Goal: Transaction & Acquisition: Purchase product/service

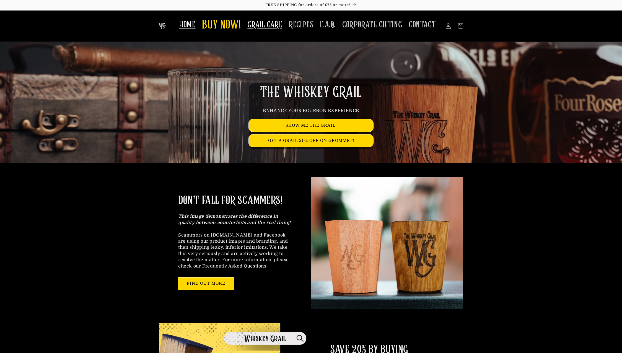
click at [272, 24] on span "GRAIL CARE" at bounding box center [264, 24] width 35 height 11
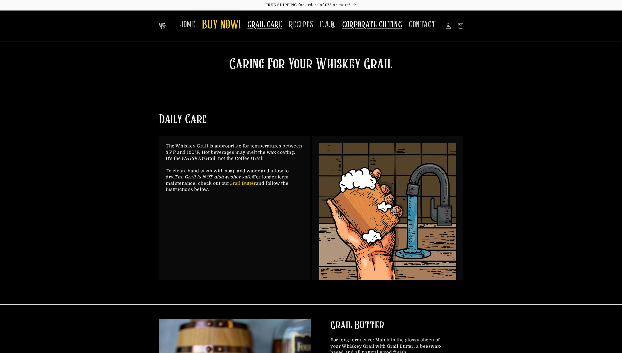
click at [365, 28] on span "CORPORATE GIFTING" at bounding box center [372, 24] width 60 height 11
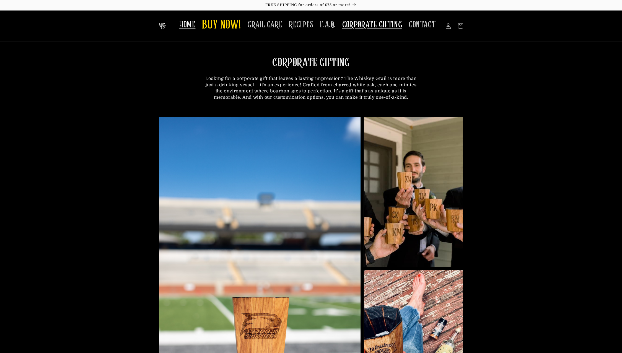
click at [193, 31] on link "HOME" at bounding box center [187, 24] width 23 height 17
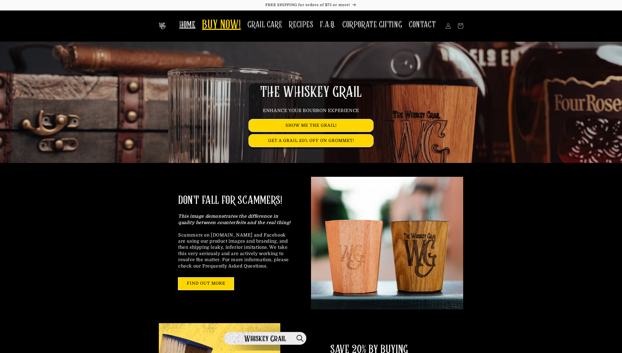
click at [228, 35] on link "BUY NOW!" at bounding box center [221, 25] width 45 height 22
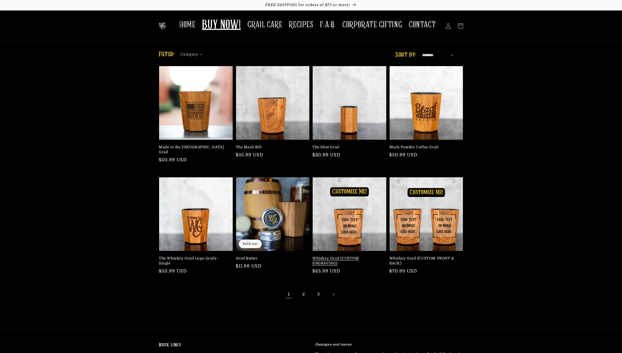
click at [363, 256] on link "Whiskey Grail (CUSTOM ENGRAVING)" at bounding box center [347, 261] width 71 height 10
